Goal: Information Seeking & Learning: Learn about a topic

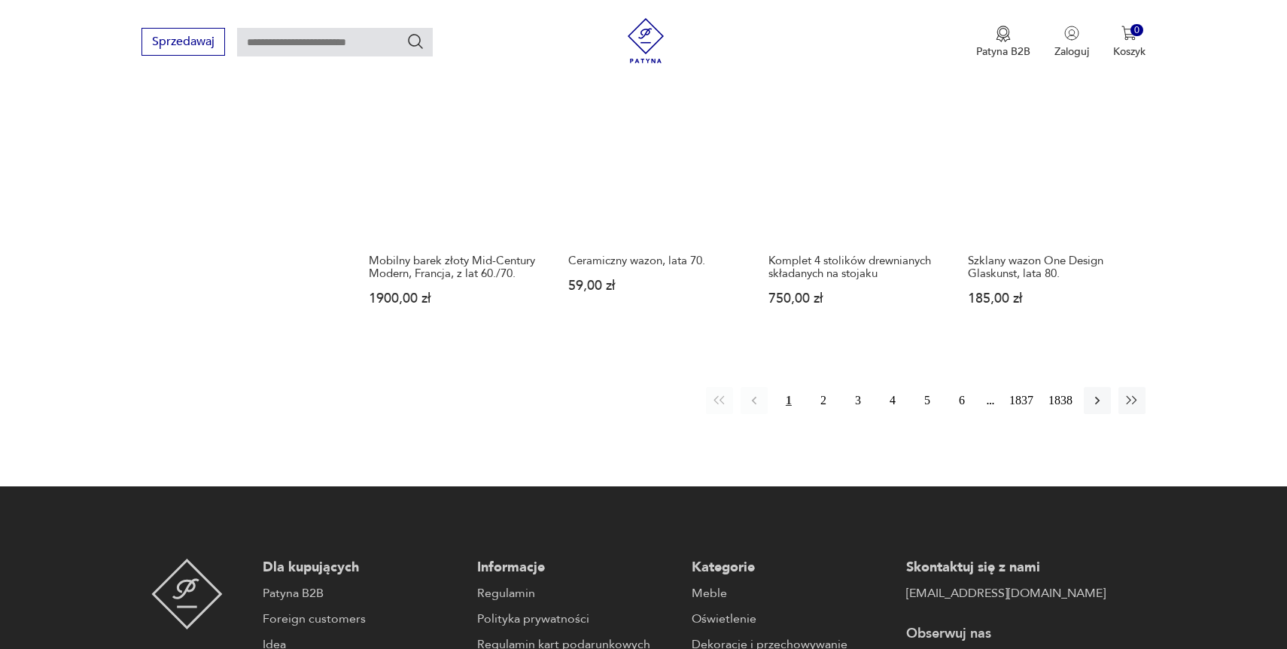
scroll to position [1322, 0]
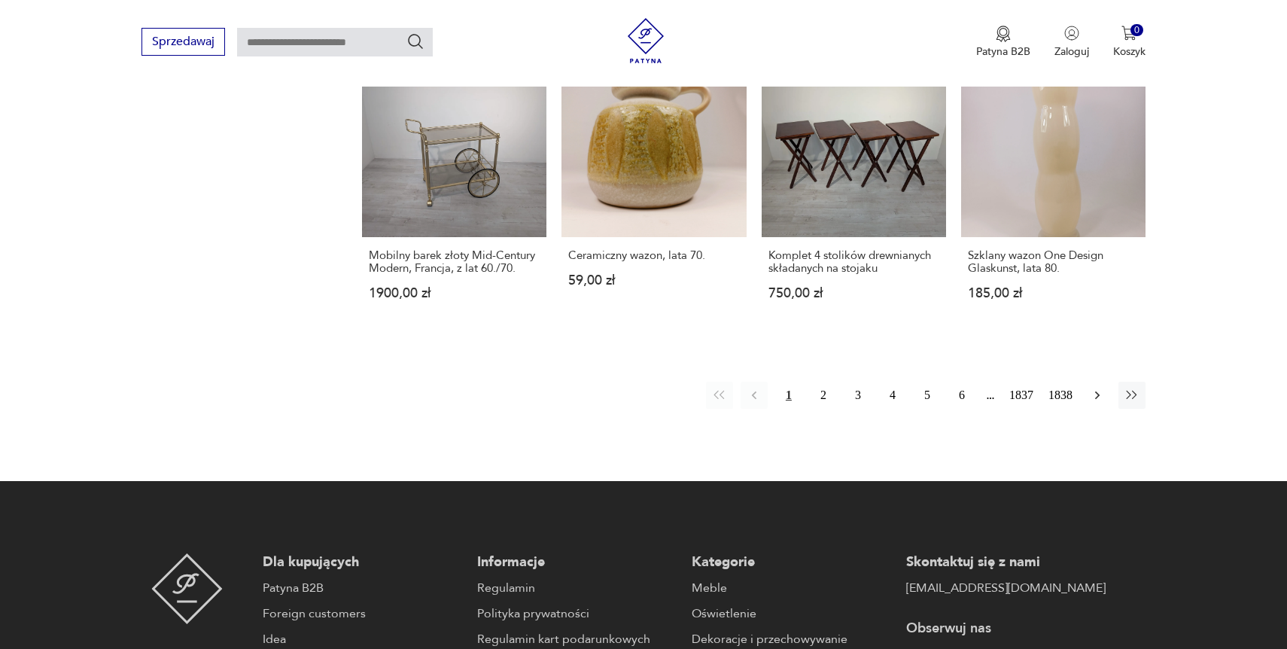
click at [1103, 397] on icon "button" at bounding box center [1097, 395] width 15 height 15
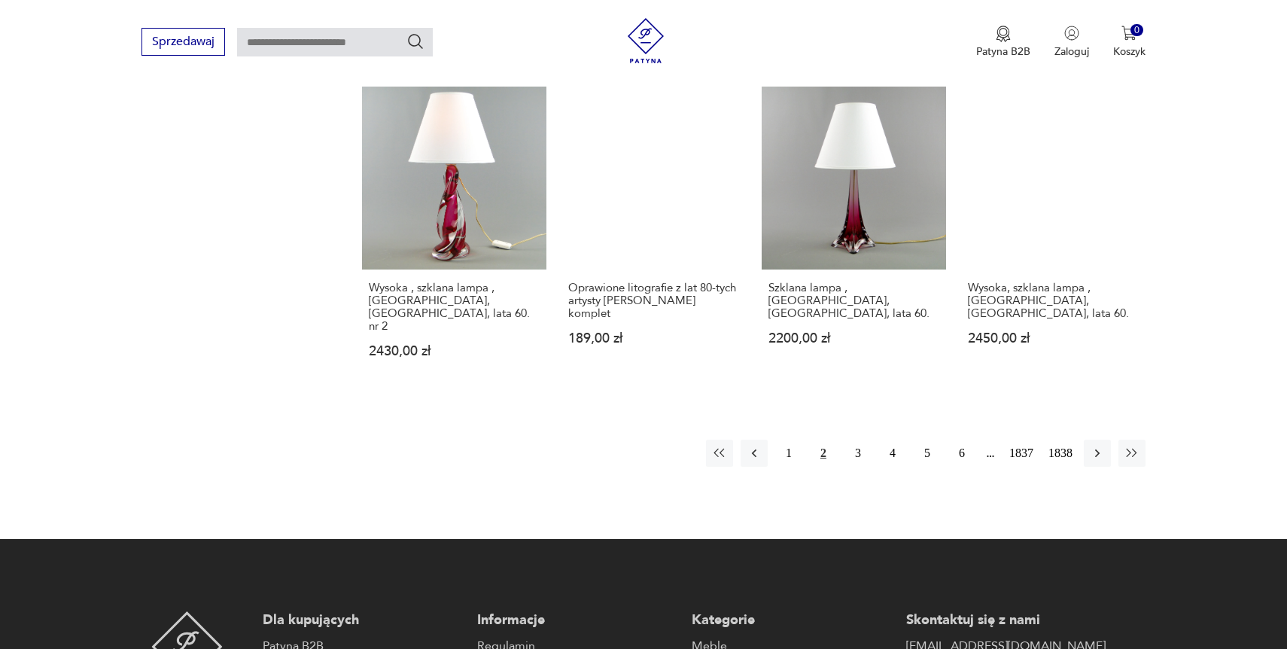
scroll to position [1319, 0]
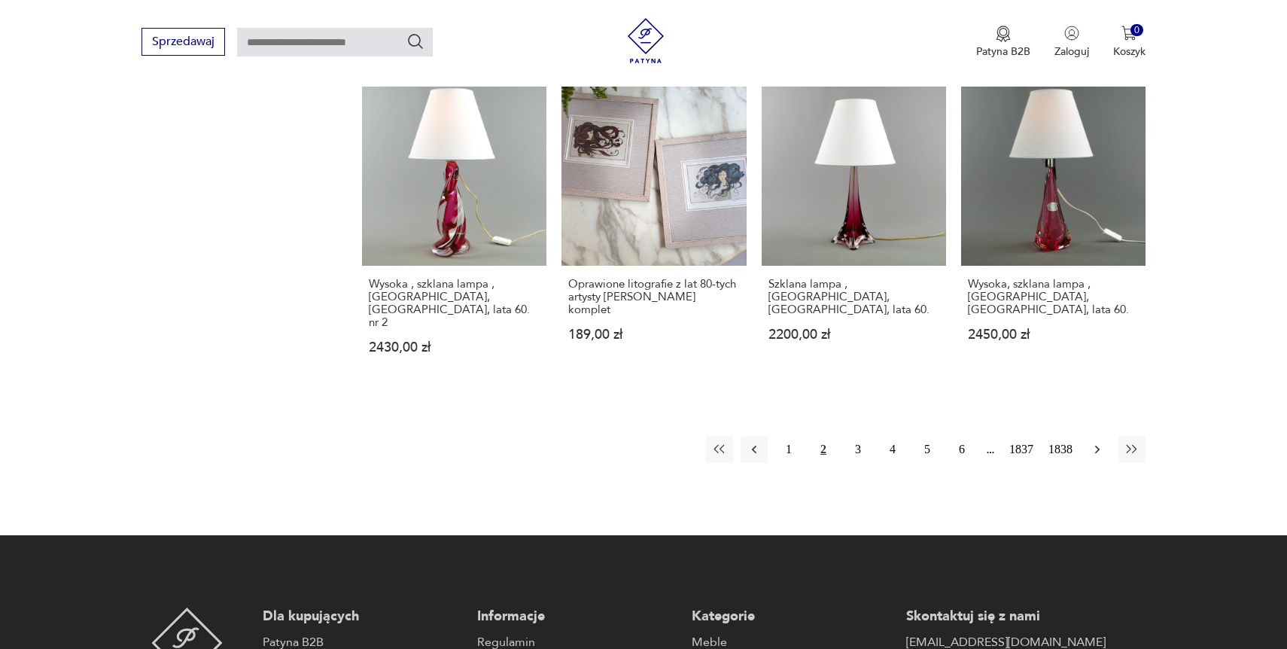
click at [1095, 442] on icon "button" at bounding box center [1097, 449] width 15 height 15
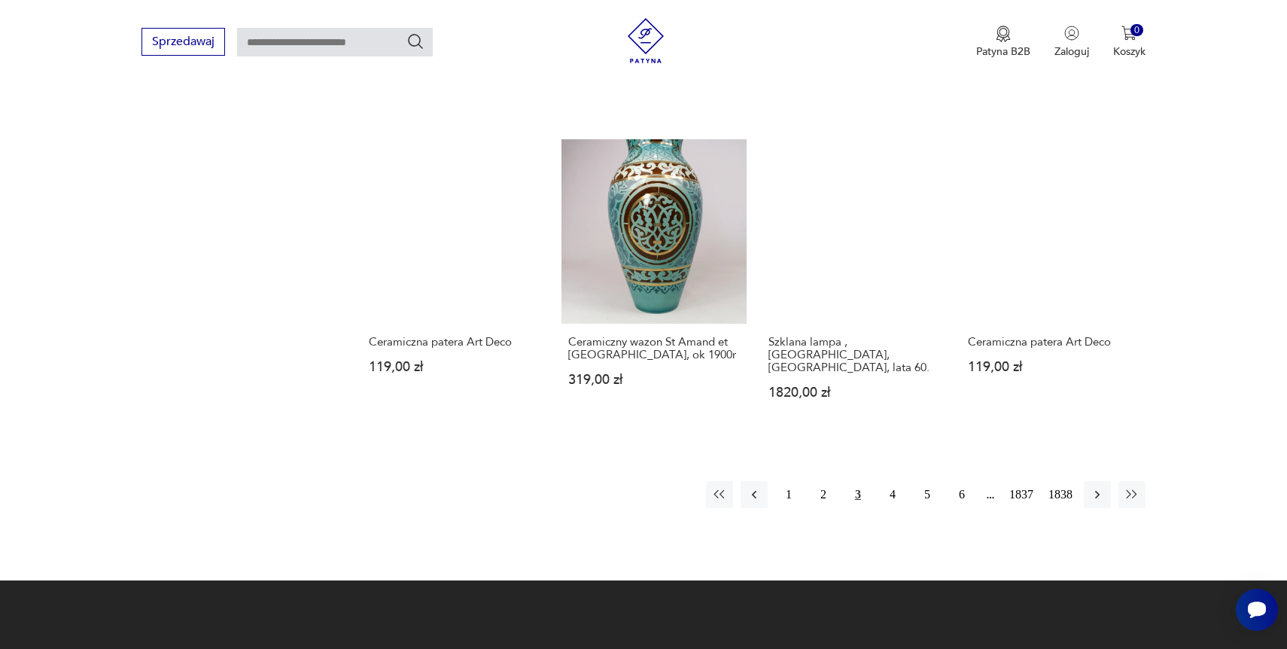
scroll to position [1343, 0]
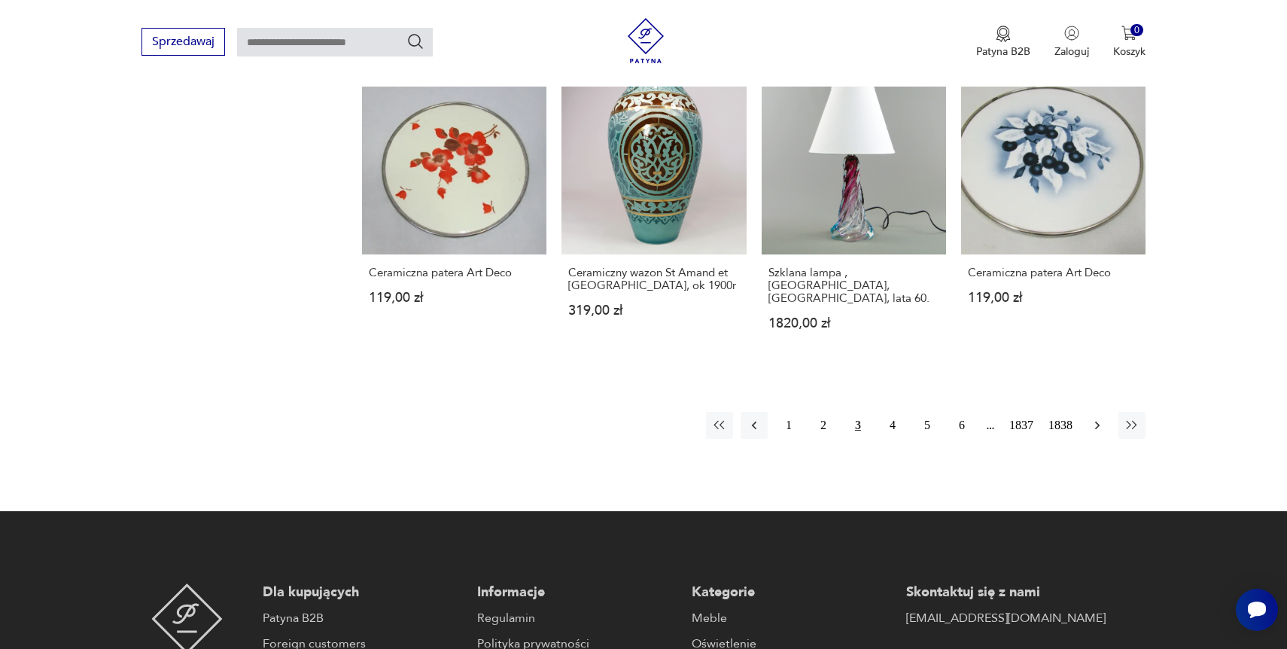
click at [1098, 418] on icon "button" at bounding box center [1097, 425] width 15 height 15
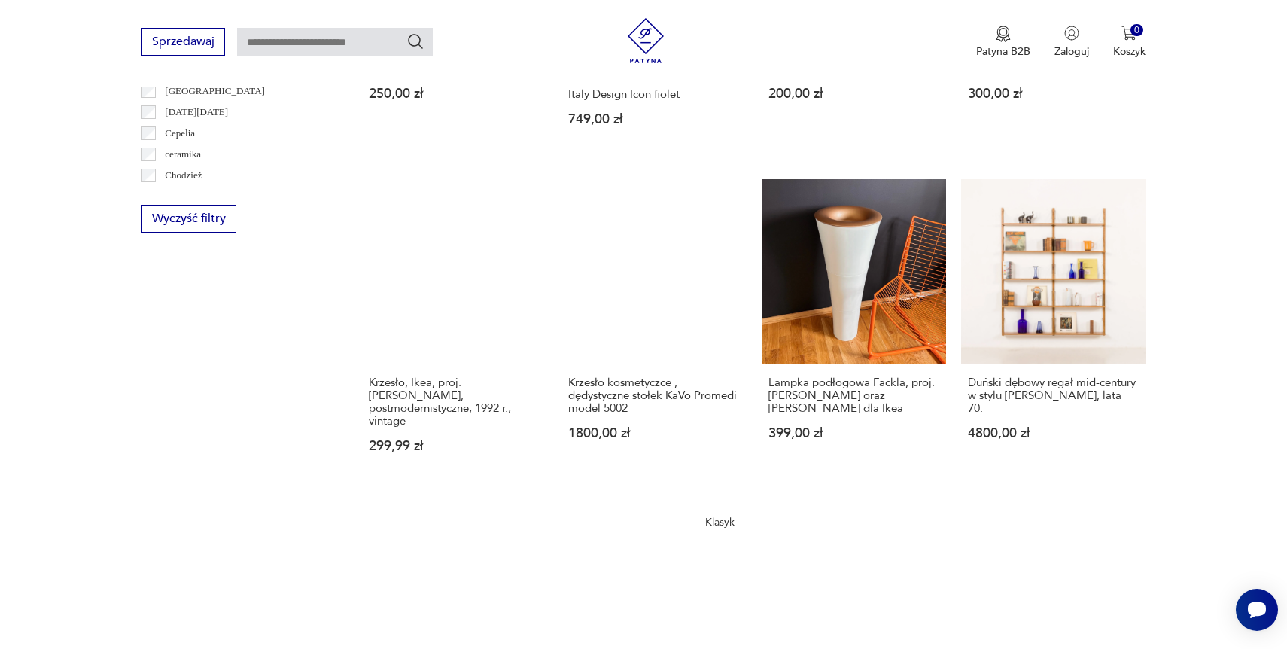
scroll to position [908, 0]
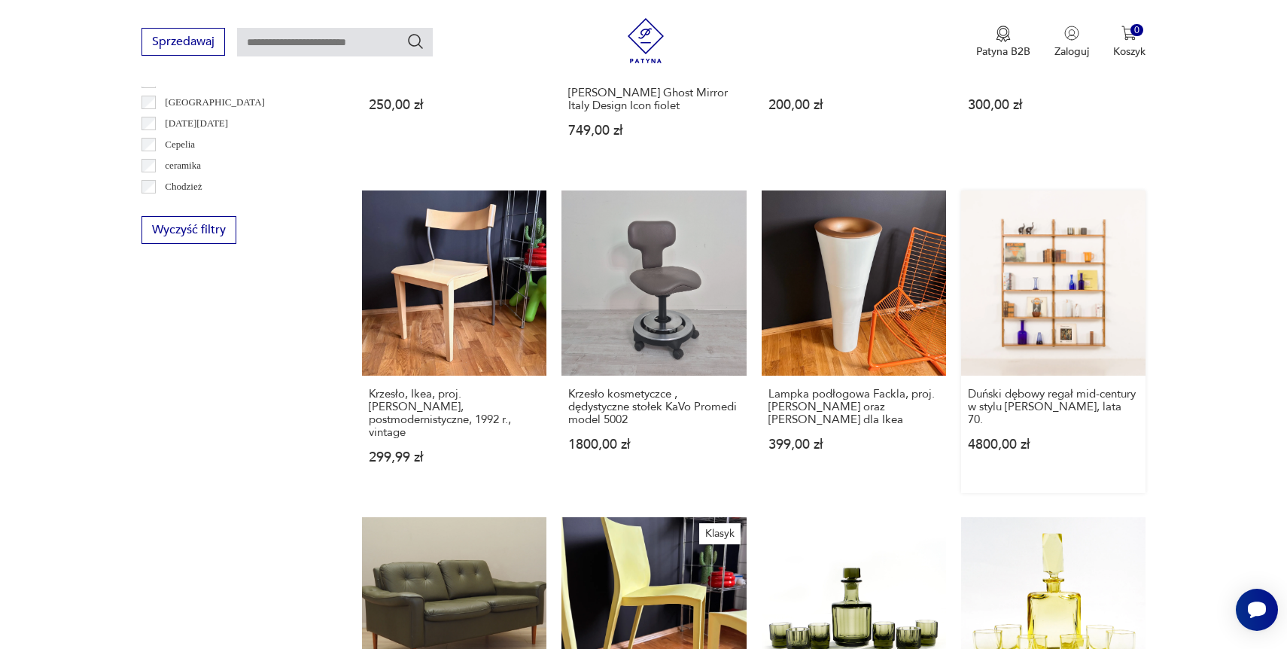
click at [1067, 305] on link "Duński dębowy regał mid-century w stylu [PERSON_NAME], lata 70. 4800,00 zł" at bounding box center [1053, 341] width 184 height 302
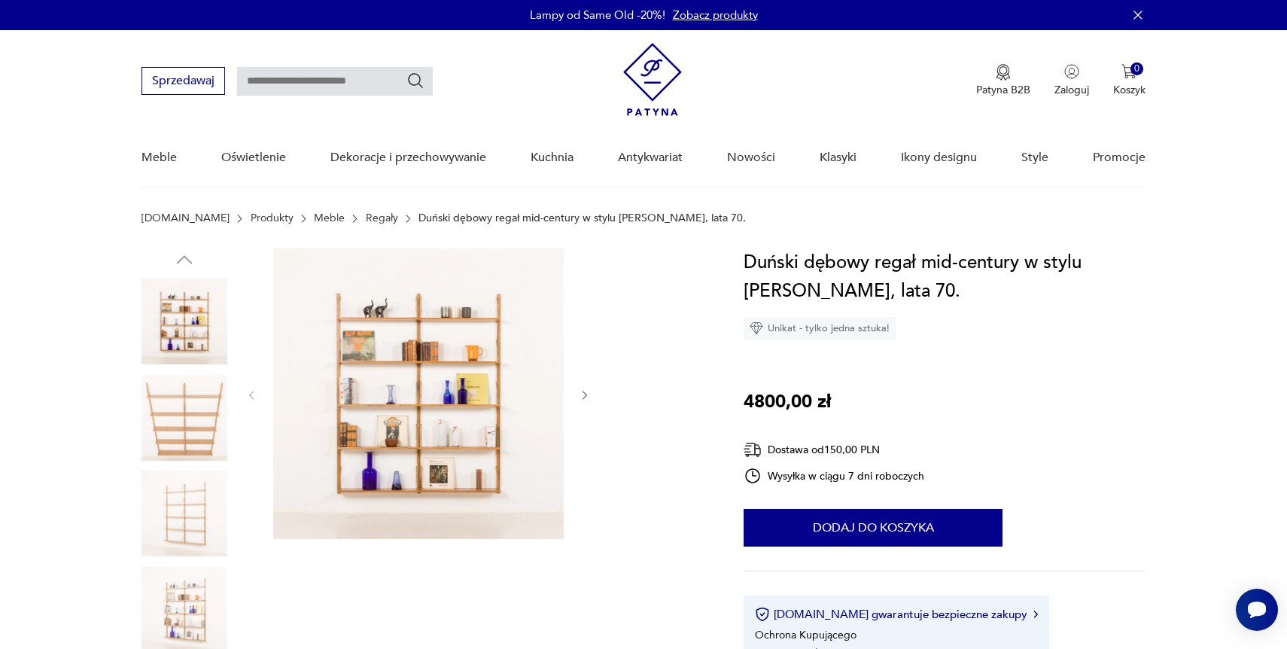
click at [217, 405] on img at bounding box center [184, 418] width 86 height 86
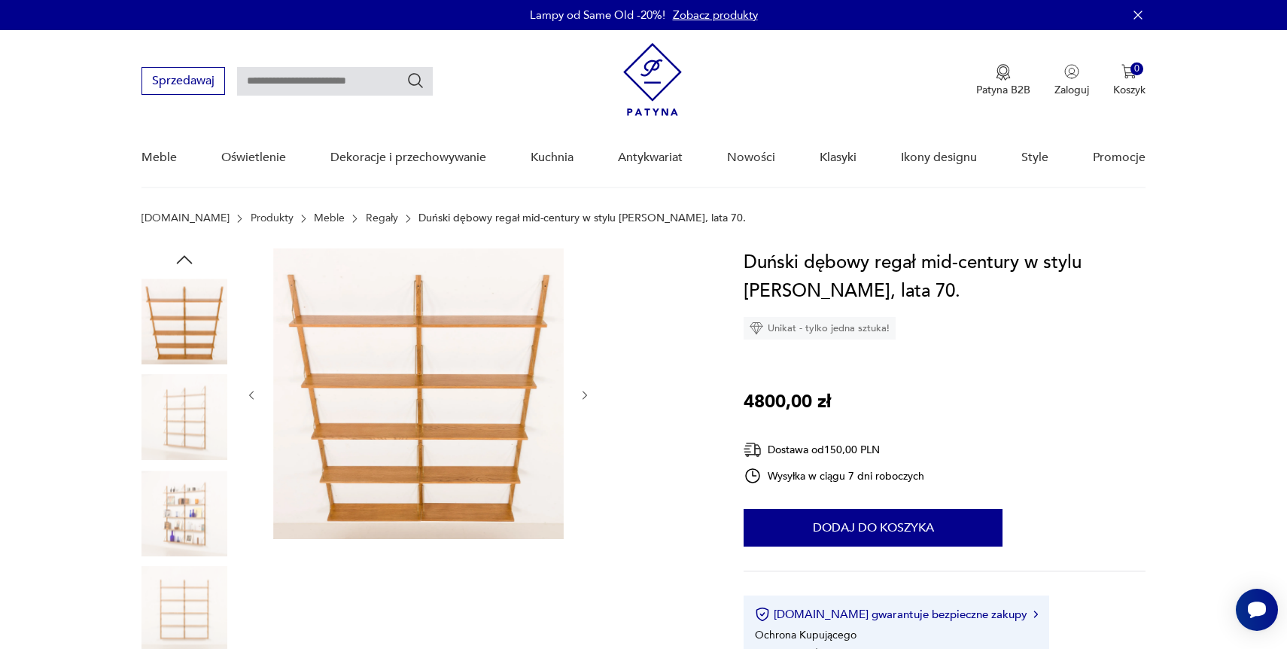
click at [190, 413] on img at bounding box center [184, 418] width 86 height 86
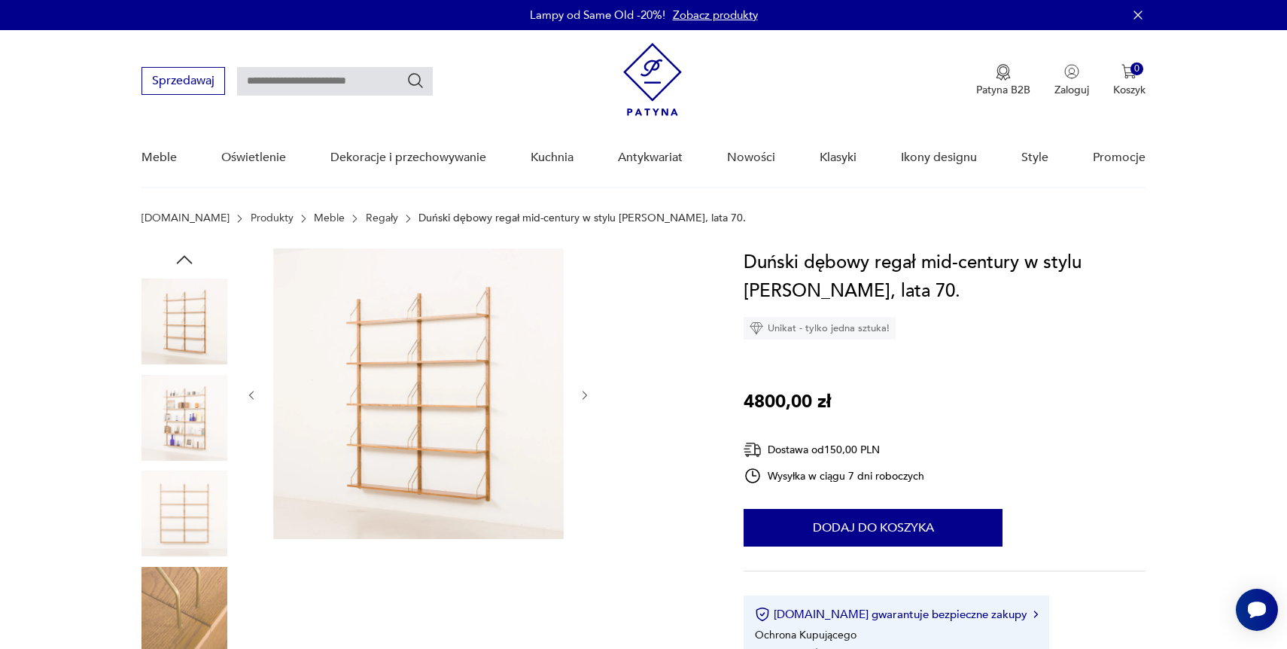
click at [189, 434] on img at bounding box center [184, 418] width 86 height 86
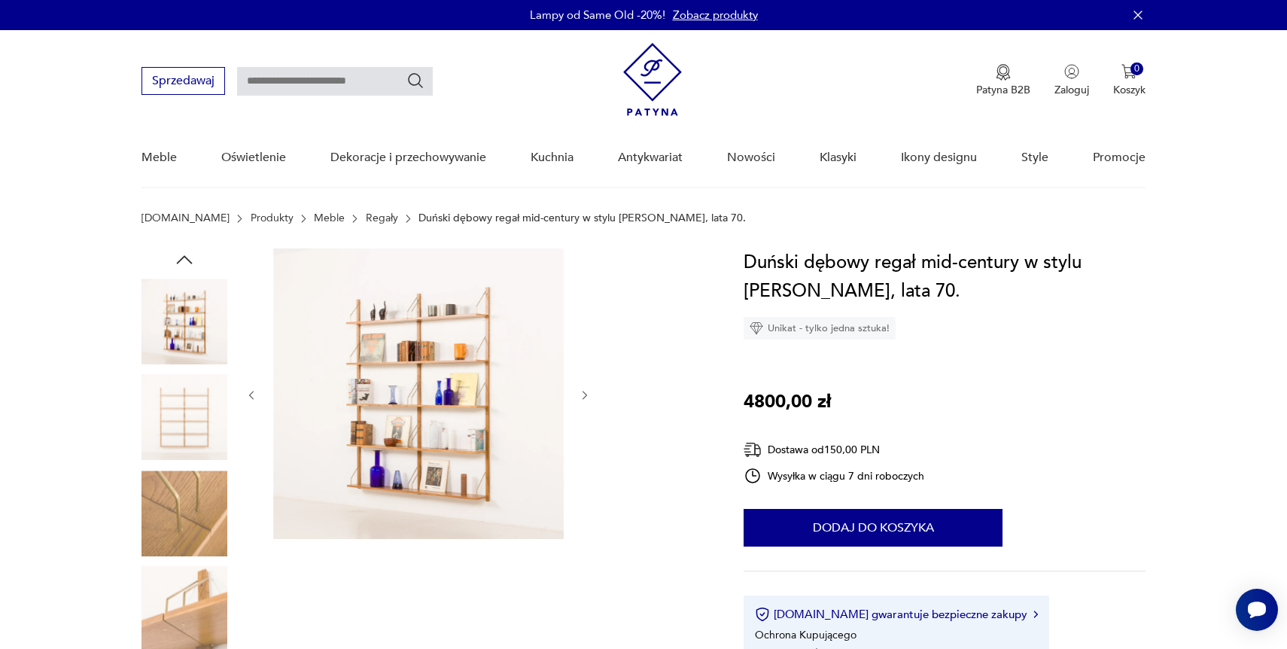
click at [184, 485] on img at bounding box center [184, 513] width 86 height 86
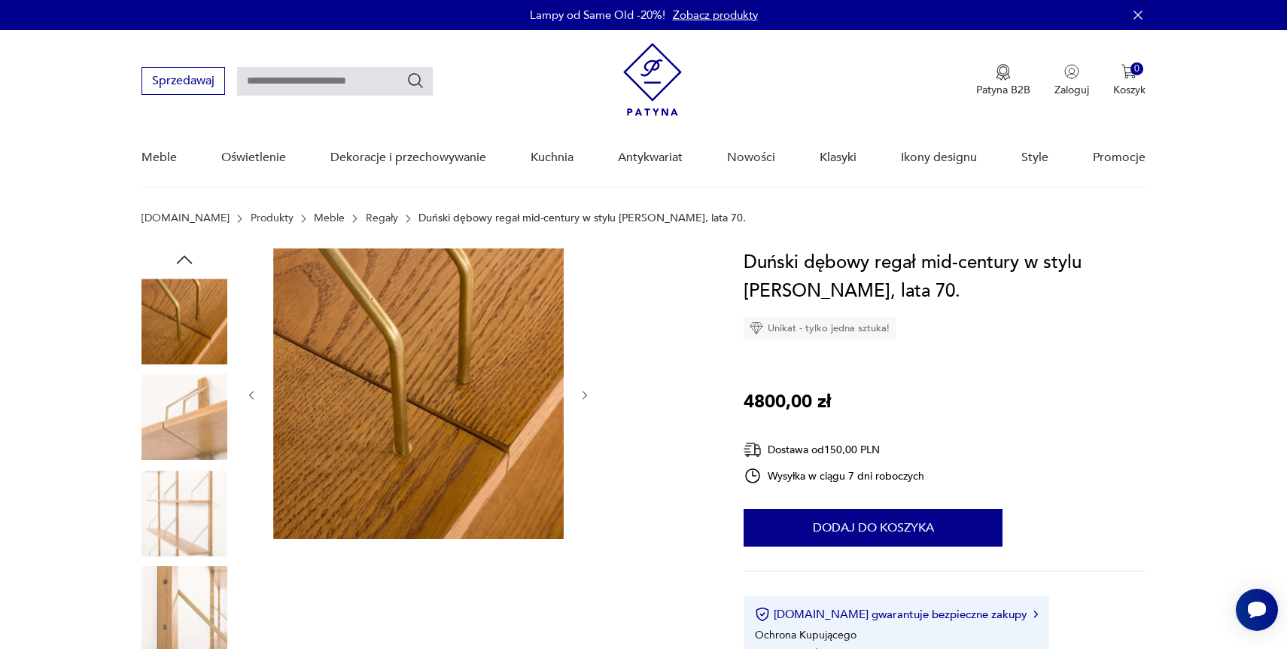
click at [184, 485] on img at bounding box center [184, 513] width 86 height 86
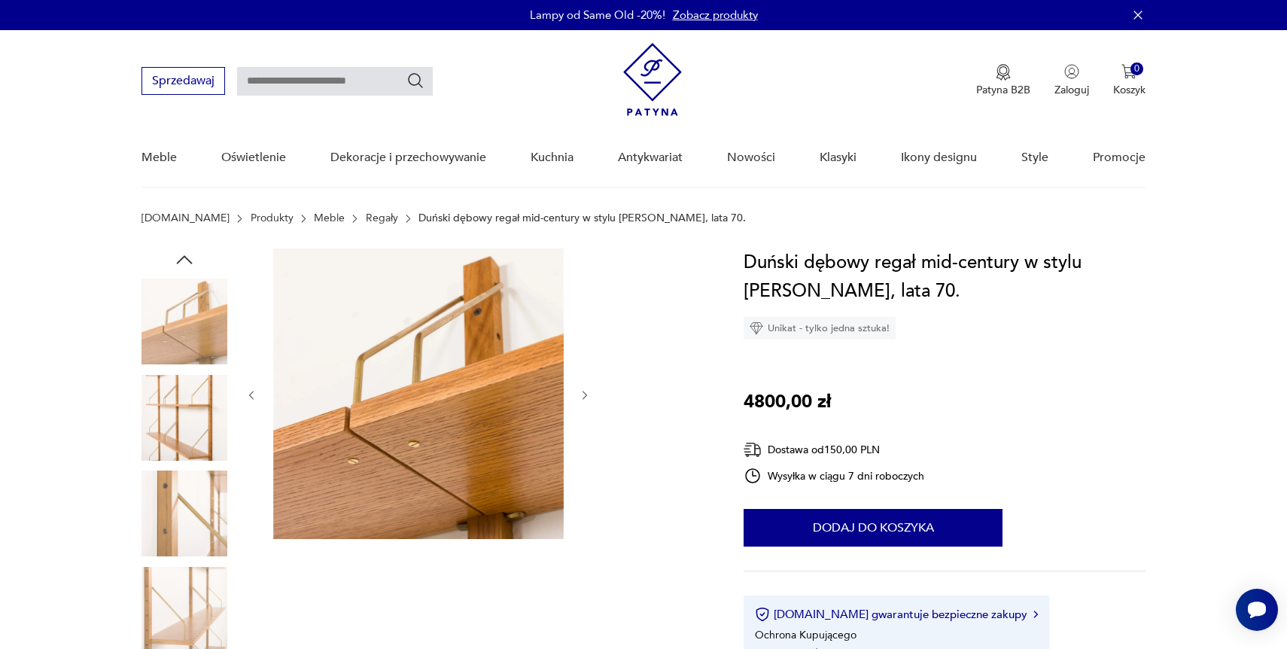
click at [184, 485] on img at bounding box center [184, 513] width 86 height 86
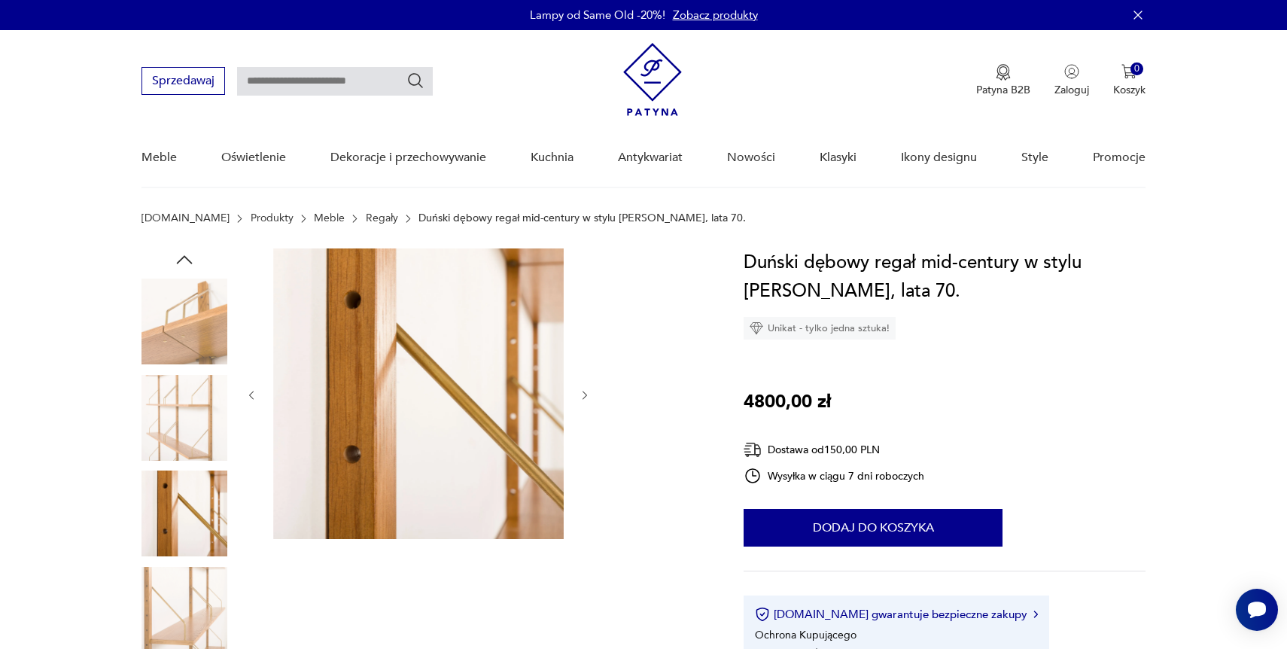
click at [183, 567] on img at bounding box center [184, 610] width 86 height 86
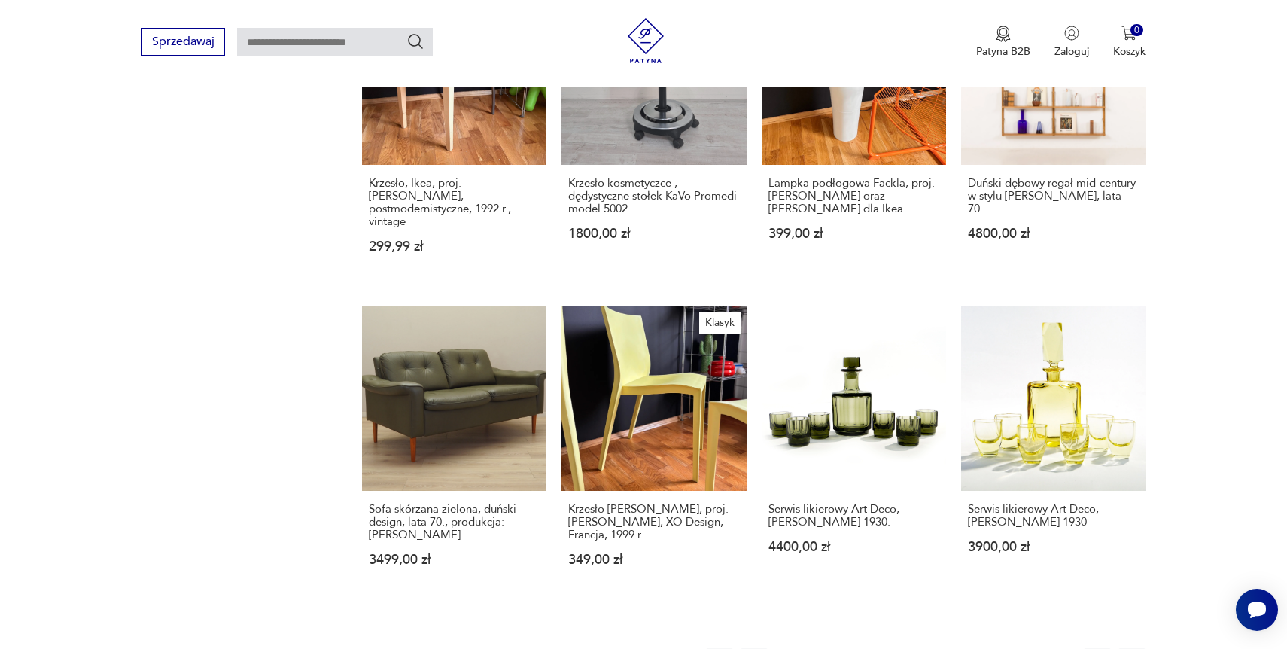
scroll to position [1118, 0]
click at [830, 415] on link "Serwis likierowy Art Deco, [PERSON_NAME] 1930. 4400,00 zł" at bounding box center [854, 451] width 184 height 289
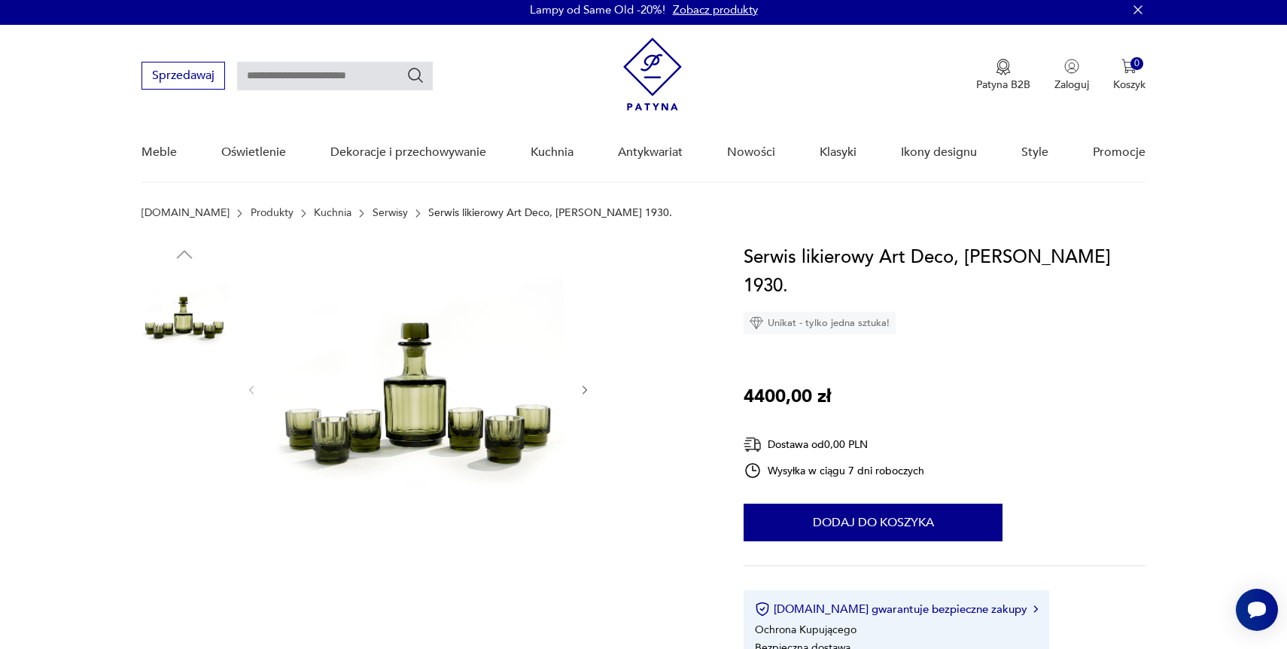
scroll to position [34, 0]
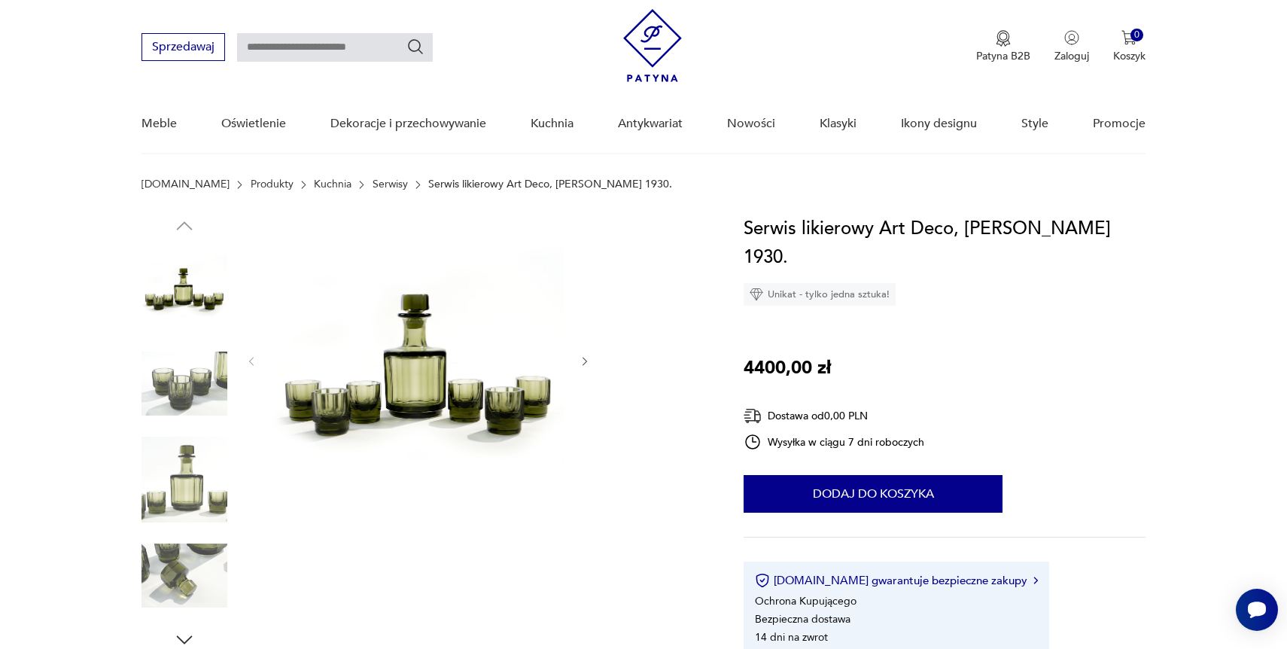
click at [202, 362] on img at bounding box center [184, 384] width 86 height 86
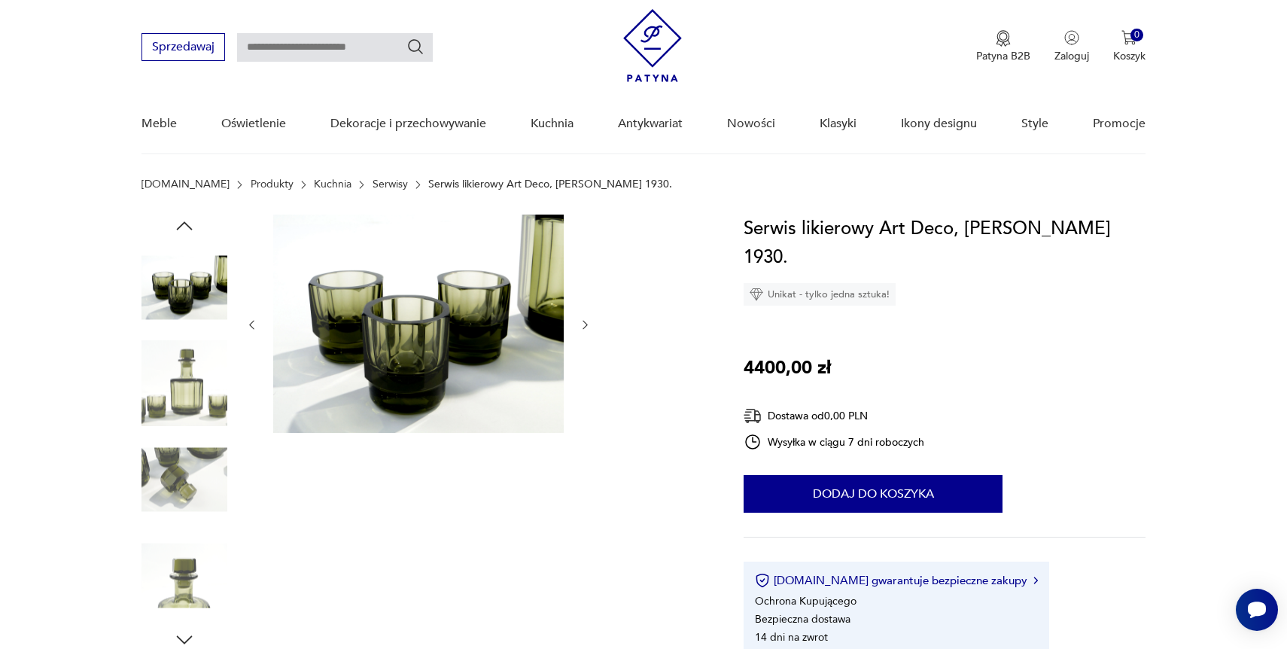
click at [192, 400] on img at bounding box center [184, 384] width 86 height 86
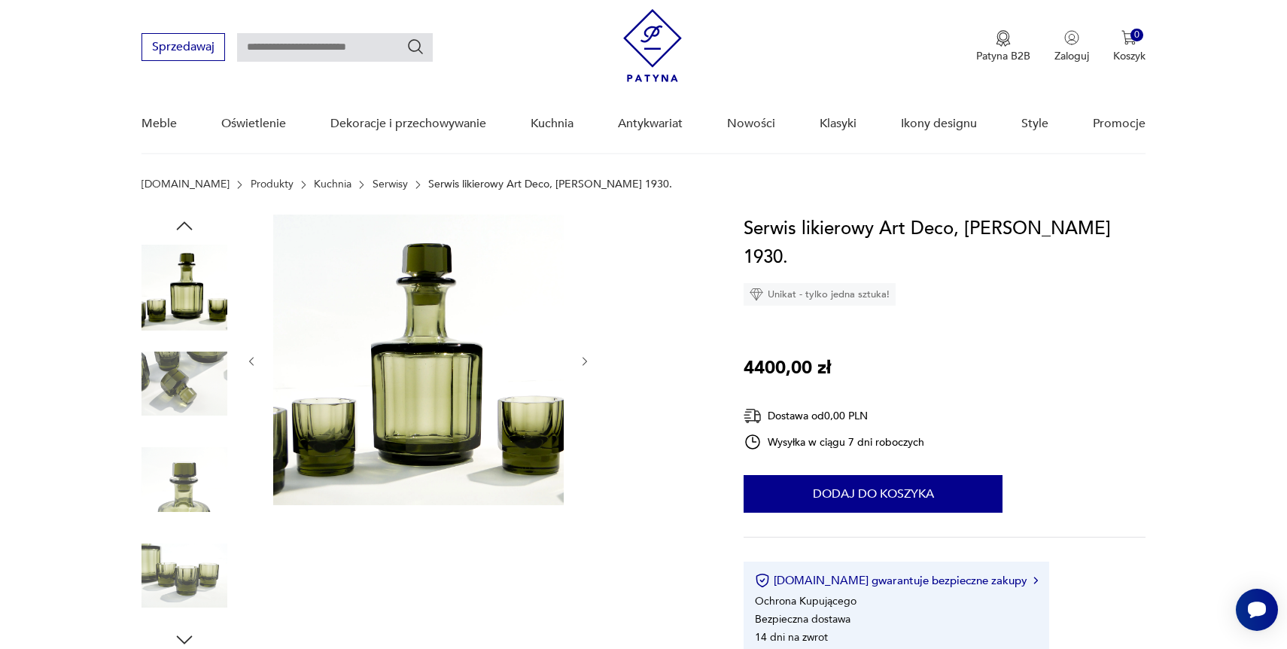
click at [192, 400] on img at bounding box center [184, 384] width 86 height 86
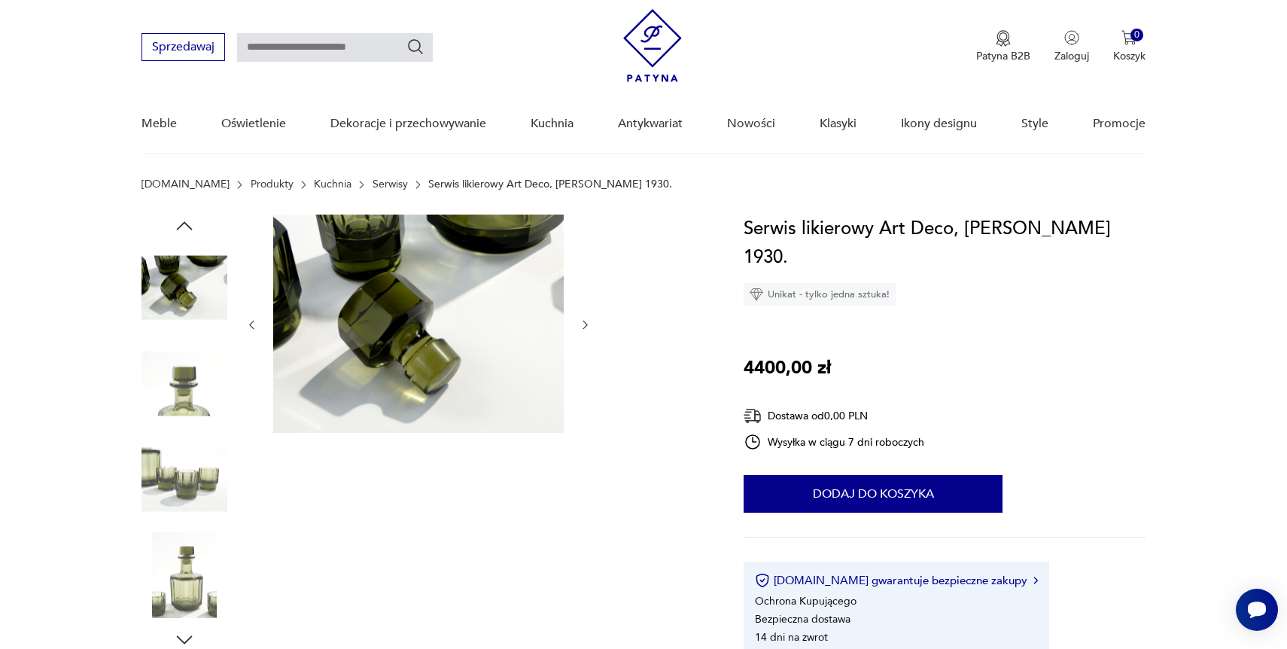
click at [192, 400] on img at bounding box center [184, 384] width 86 height 86
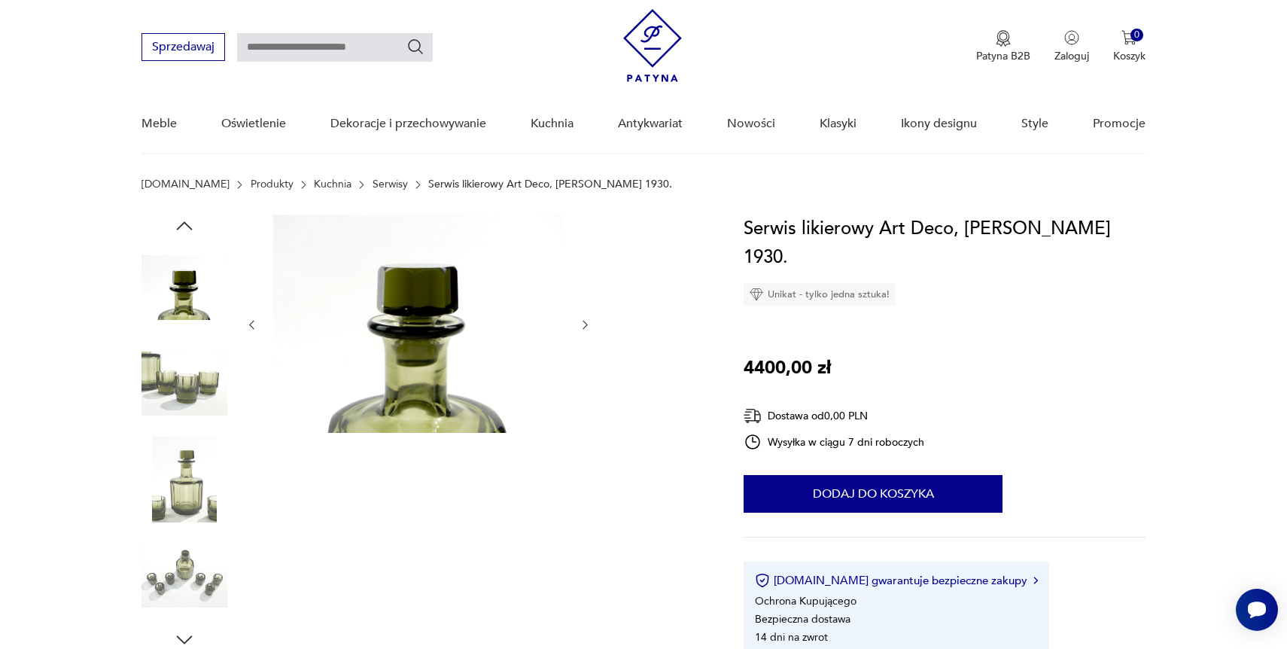
click at [192, 400] on img at bounding box center [184, 384] width 86 height 86
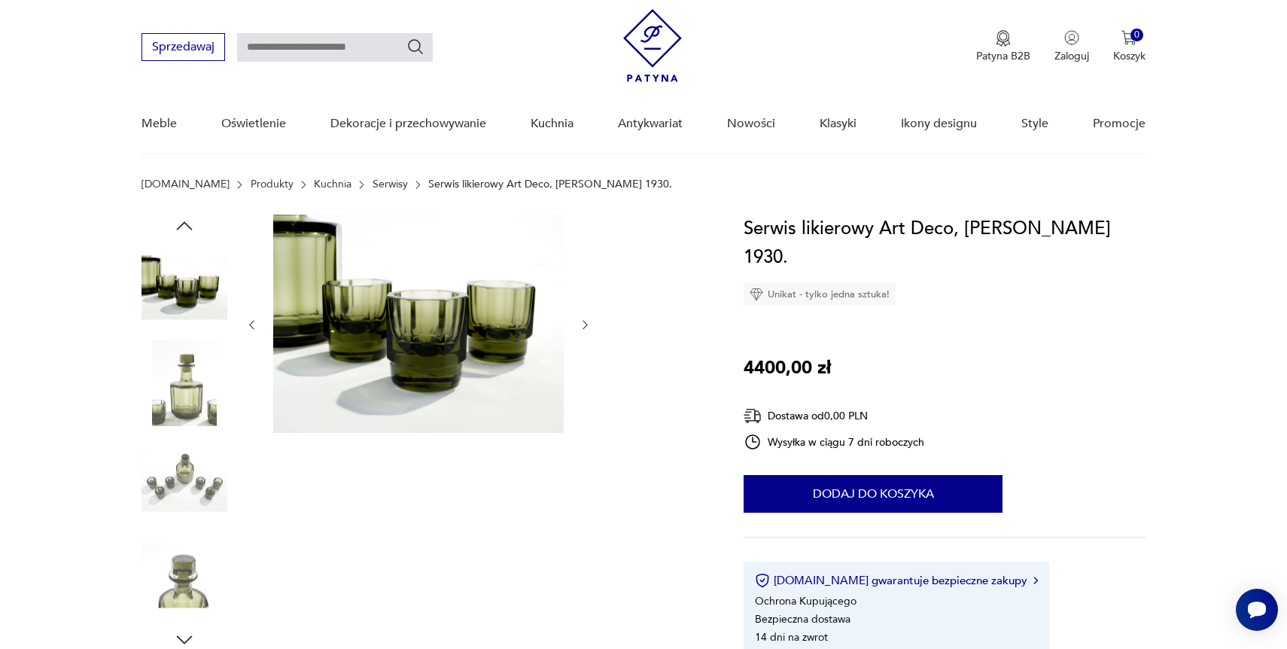
click at [192, 400] on img at bounding box center [184, 384] width 86 height 86
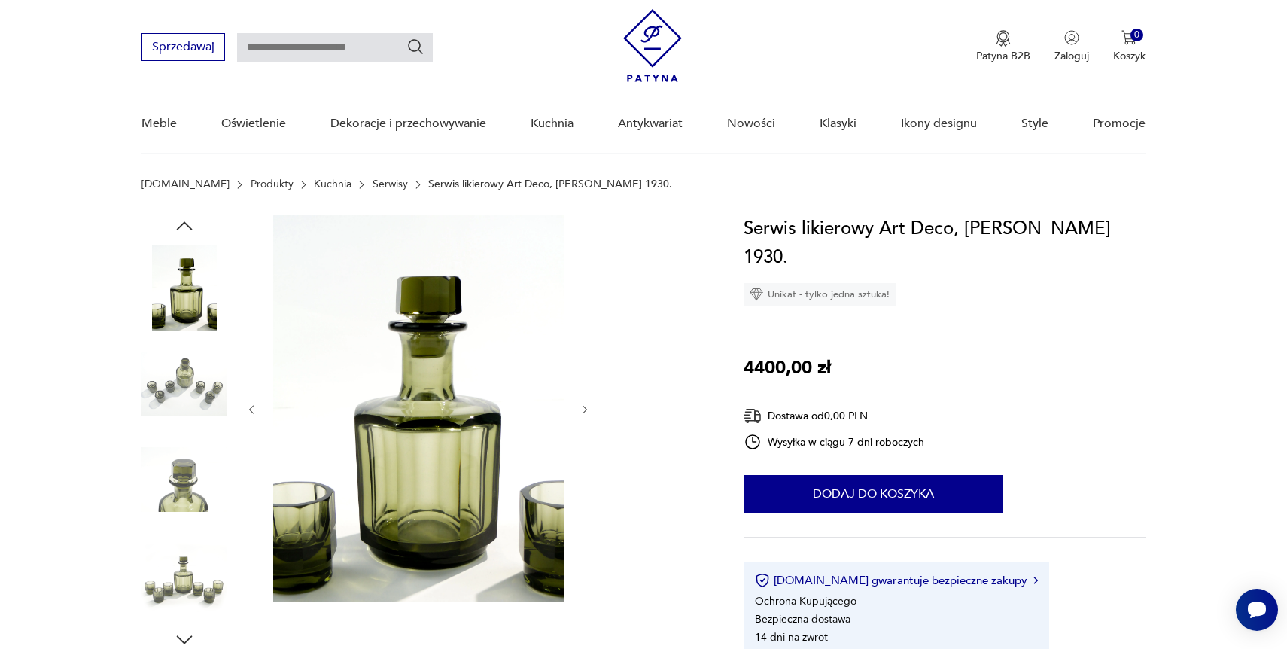
click at [192, 400] on img at bounding box center [184, 384] width 86 height 86
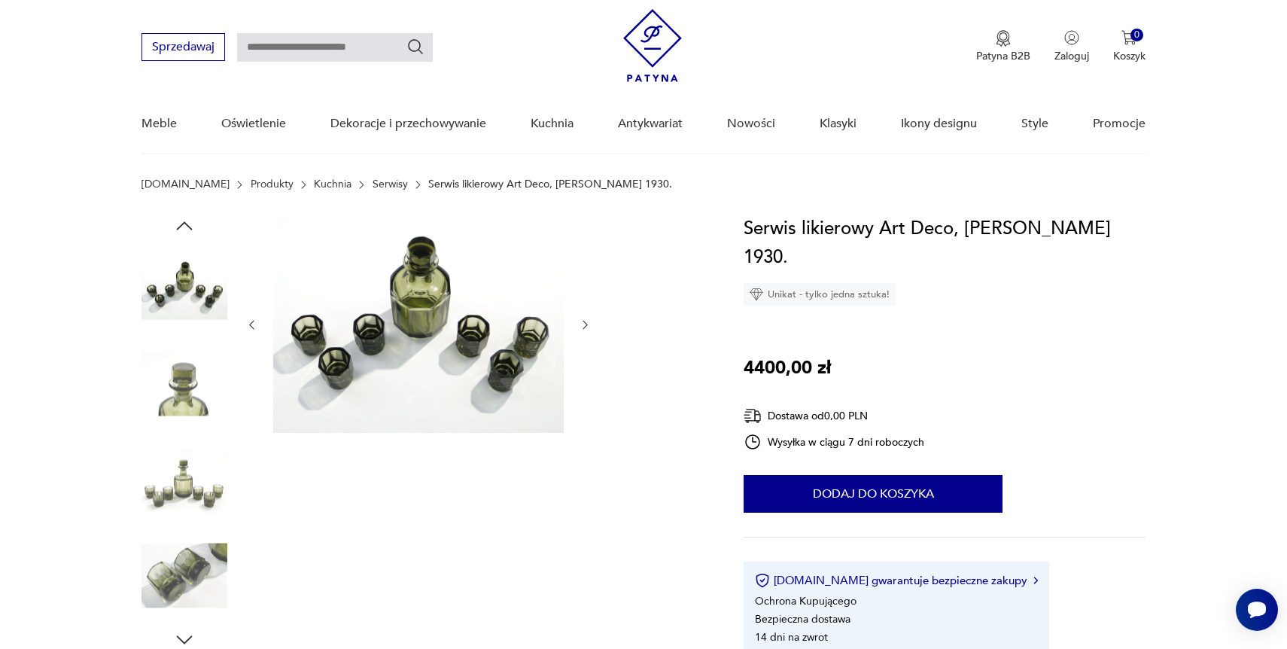
click at [192, 400] on img at bounding box center [184, 384] width 86 height 86
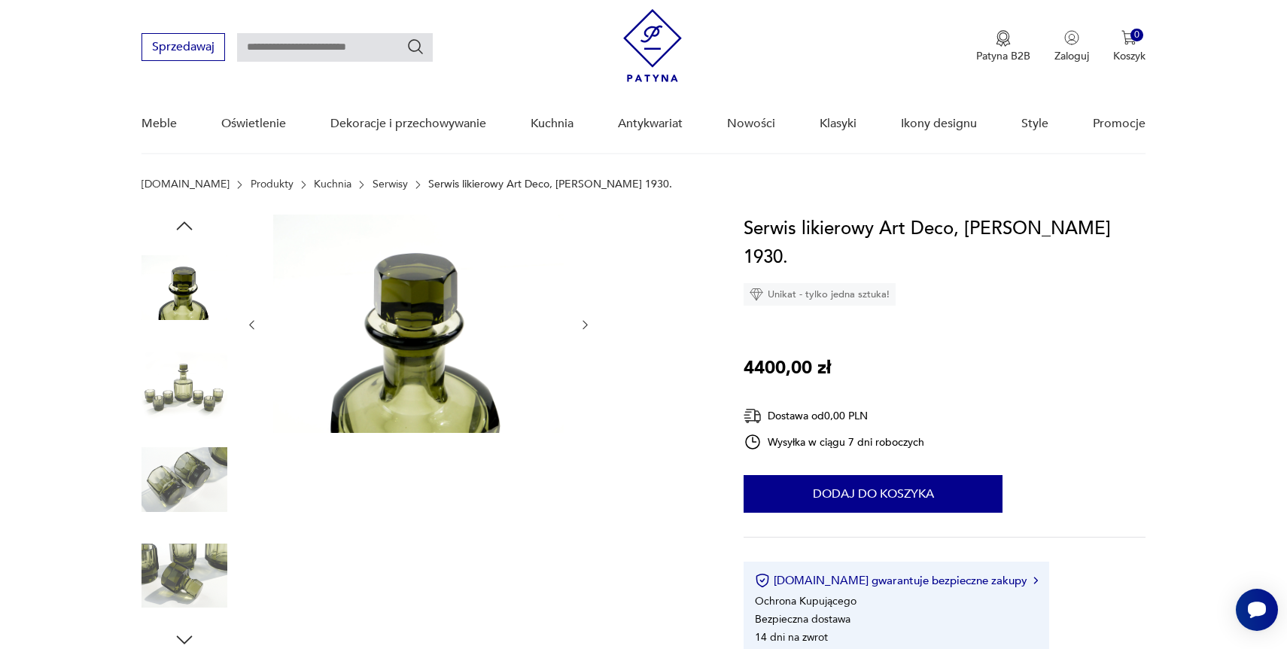
click at [192, 400] on img at bounding box center [184, 384] width 86 height 86
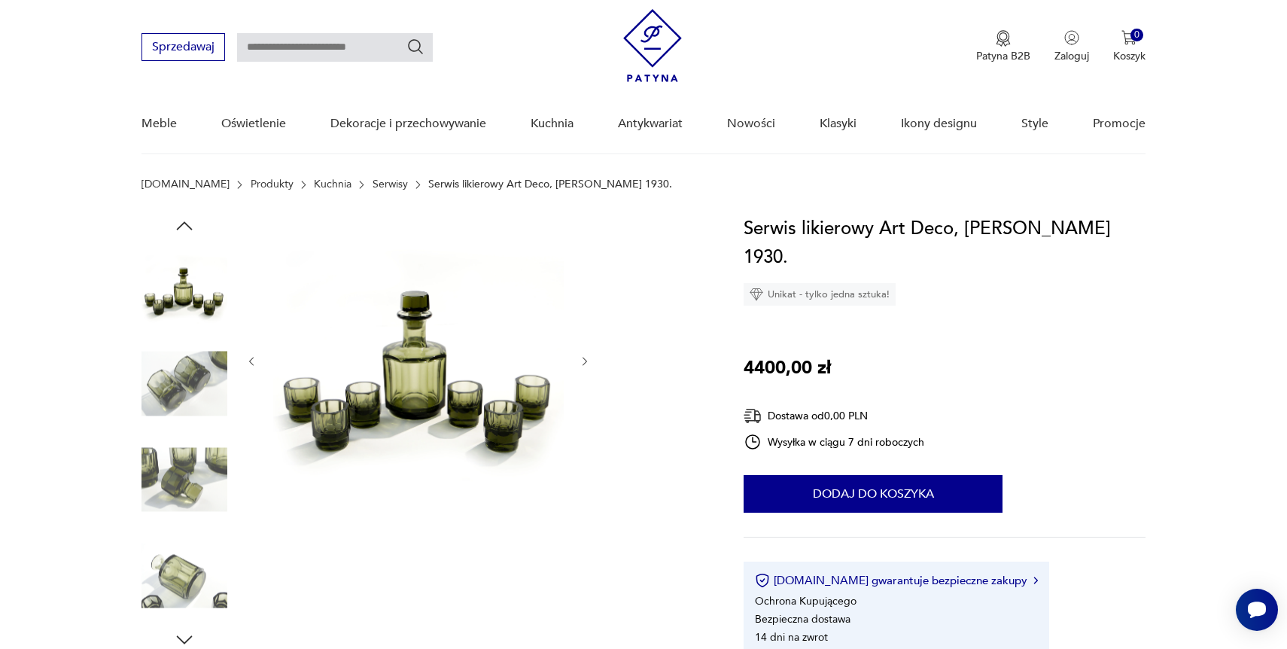
click at [192, 400] on img at bounding box center [184, 384] width 86 height 86
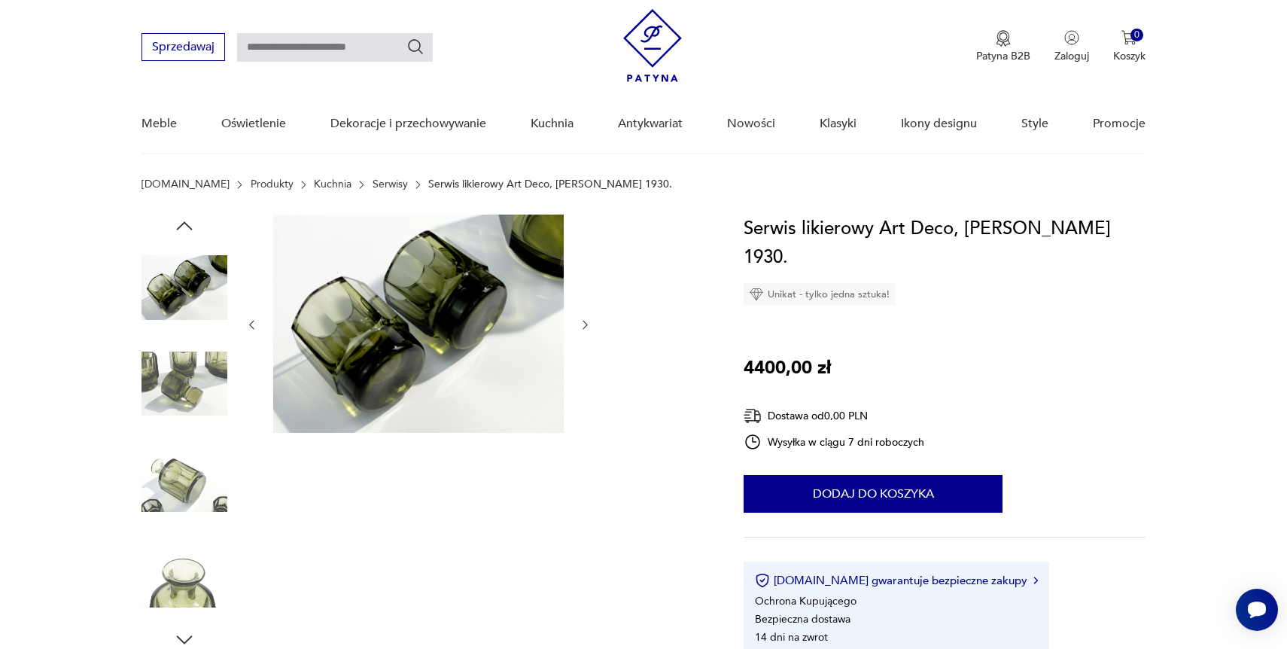
click at [192, 400] on img at bounding box center [184, 384] width 86 height 86
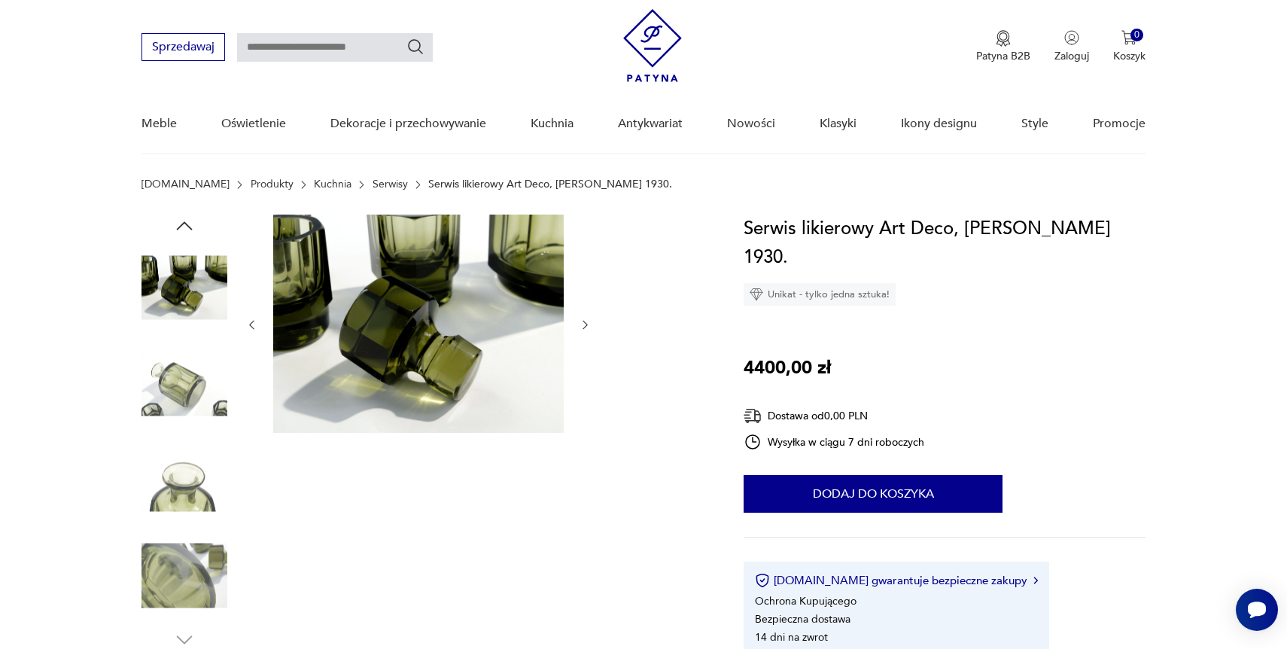
click at [192, 400] on img at bounding box center [184, 384] width 86 height 86
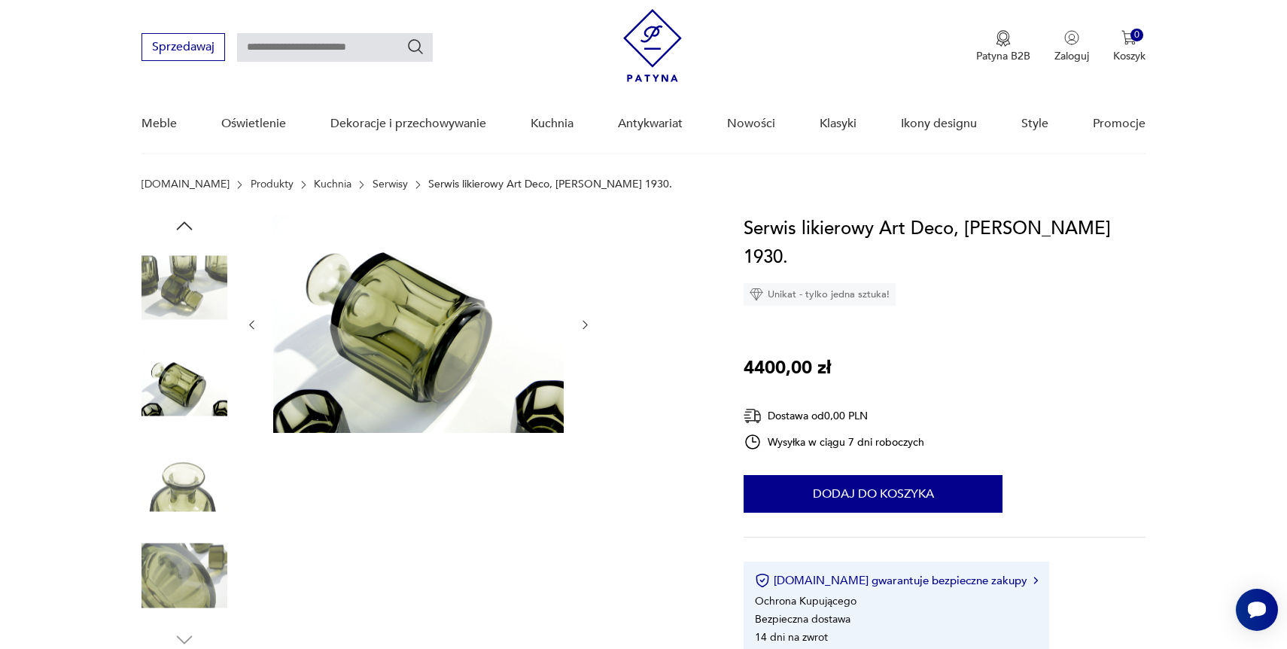
click at [192, 400] on img at bounding box center [184, 384] width 86 height 86
click at [159, 595] on img at bounding box center [184, 576] width 86 height 86
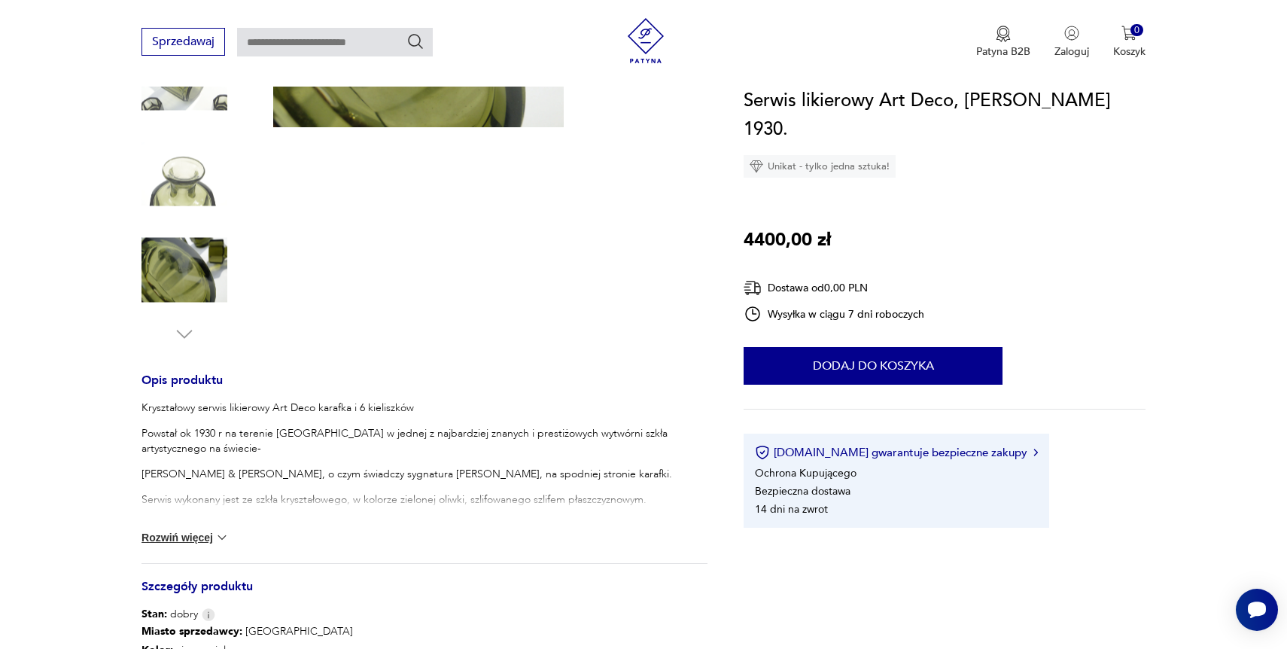
scroll to position [340, 0]
